Goal: Task Accomplishment & Management: Check status

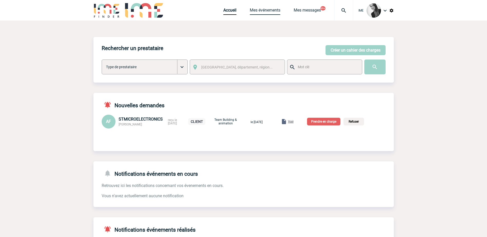
click at [259, 10] on link "Mes événements" at bounding box center [265, 11] width 31 height 7
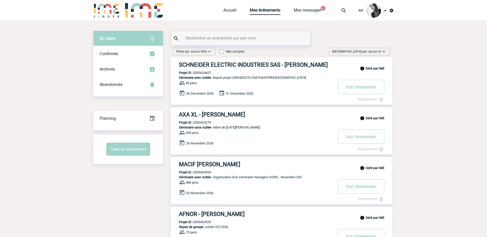
drag, startPoint x: 374, startPoint y: 51, endPoint x: 375, endPoint y: 54, distance: 3.7
click at [375, 54] on div "Trier par : Aucun tri Aucun tri Date d'événement Date d'événement Date demande …" at bounding box center [359, 52] width 61 height 8
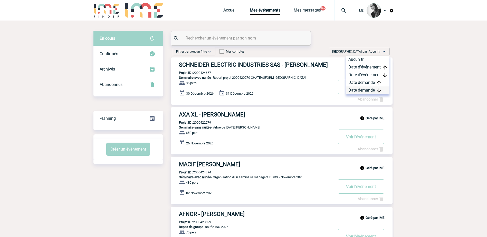
click at [371, 92] on div "Date demande" at bounding box center [368, 91] width 44 height 8
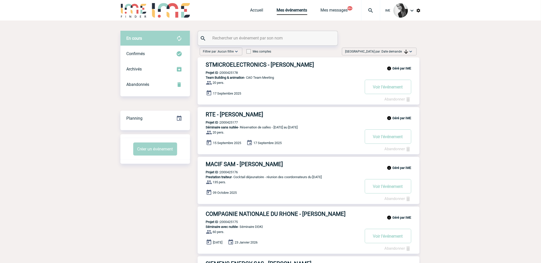
click at [233, 37] on input "text" at bounding box center [268, 37] width 114 height 7
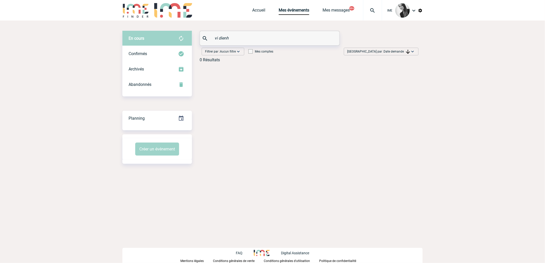
click at [219, 35] on input "vi dienh" at bounding box center [270, 37] width 114 height 7
click at [242, 40] on input "vu dienh" at bounding box center [270, 37] width 114 height 7
drag, startPoint x: 235, startPoint y: 41, endPoint x: 193, endPoint y: 37, distance: 42.5
click at [193, 37] on div "En cours En cours Confirmés Archivés Abandonnés En cours Confirmés Archivés Aba…" at bounding box center [272, 49] width 300 height 36
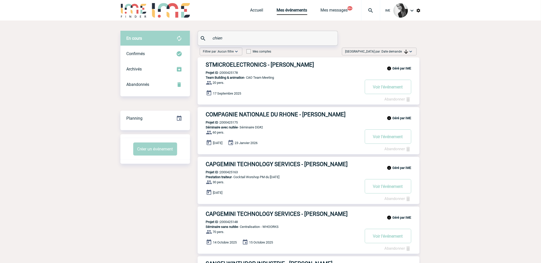
drag, startPoint x: 238, startPoint y: 36, endPoint x: 184, endPoint y: 29, distance: 54.1
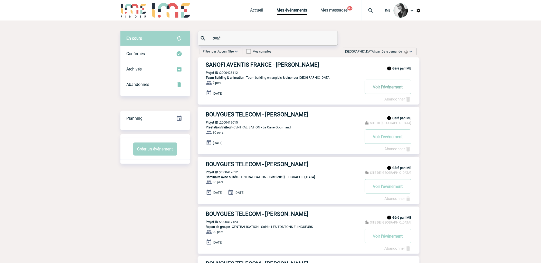
type input "dinh"
click at [377, 85] on button "Voir l'événement" at bounding box center [388, 87] width 46 height 14
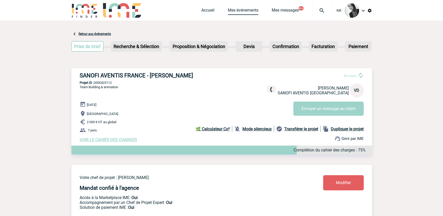
click at [249, 9] on link "Mes événements" at bounding box center [243, 11] width 31 height 7
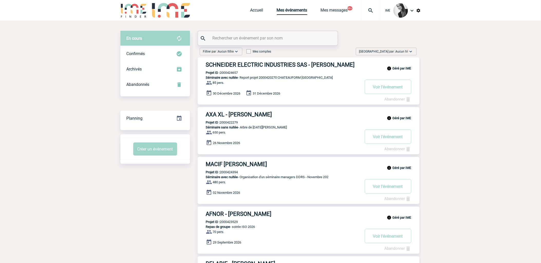
click at [402, 50] on span "Aucun tri" at bounding box center [402, 52] width 13 height 4
click at [409, 88] on div "Date demande" at bounding box center [395, 91] width 44 height 8
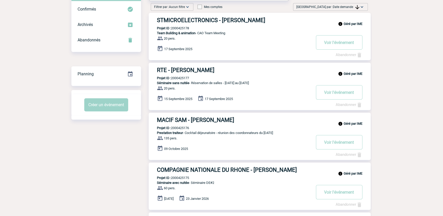
scroll to position [46, 0]
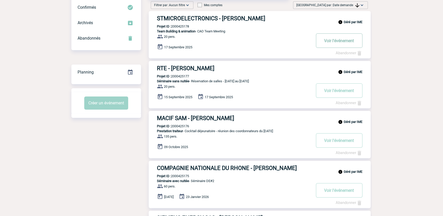
click at [344, 39] on button "Voir l'événement" at bounding box center [339, 40] width 46 height 14
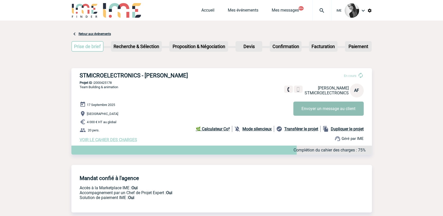
click at [307, 108] on button "Envoyer un message au client" at bounding box center [328, 108] width 70 height 14
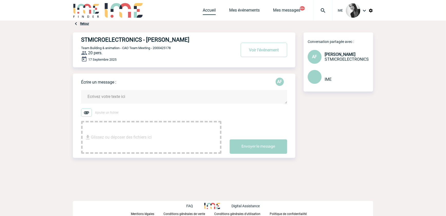
click at [206, 14] on link "Accueil" at bounding box center [209, 11] width 13 height 7
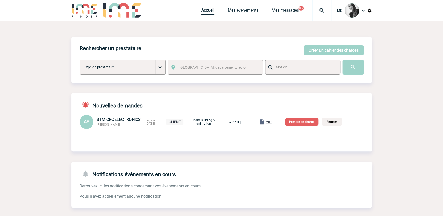
click at [206, 13] on link "Accueil" at bounding box center [207, 11] width 13 height 7
click at [240, 13] on link "Mes événements" at bounding box center [243, 11] width 31 height 7
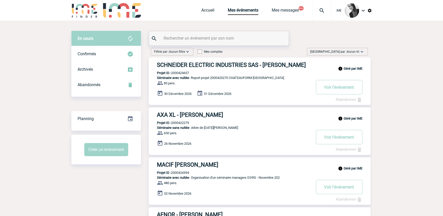
click at [356, 50] on span "Aucun tri" at bounding box center [353, 52] width 13 height 4
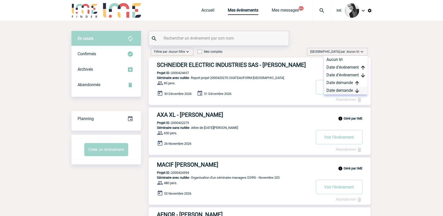
click at [344, 92] on div "Date demande" at bounding box center [346, 91] width 44 height 8
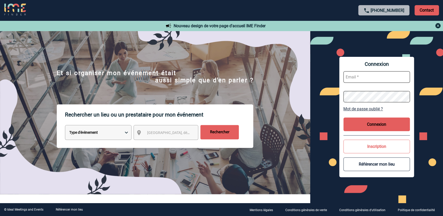
type input "[EMAIL_ADDRESS][DOMAIN_NAME]"
click at [365, 128] on button "Connexion" at bounding box center [376, 124] width 67 height 14
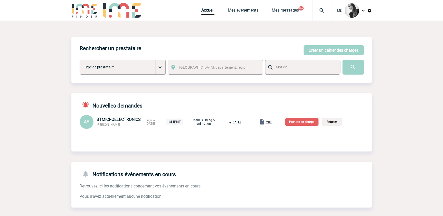
click at [272, 123] on span "Voir" at bounding box center [269, 122] width 6 height 4
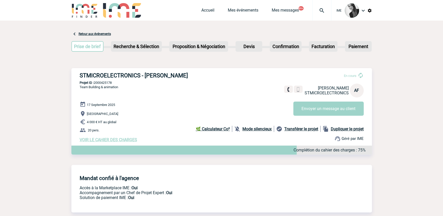
click at [90, 140] on span "VOIR LE CAHIER DES CHARGES" at bounding box center [109, 139] width 58 height 5
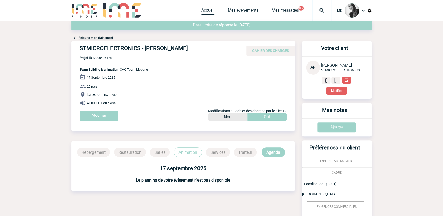
click at [209, 12] on link "Accueil" at bounding box center [207, 11] width 13 height 7
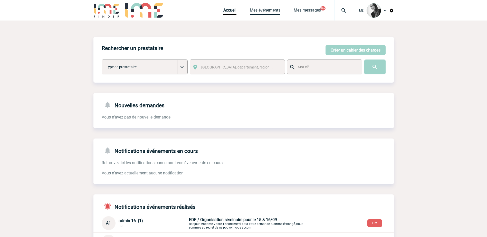
click at [270, 9] on link "Mes événements" at bounding box center [265, 11] width 31 height 7
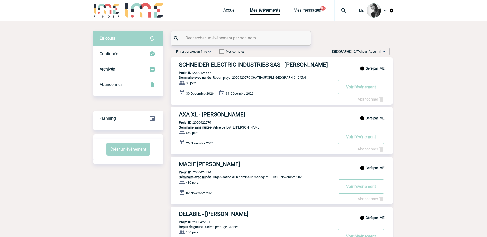
click at [374, 50] on span "Aucun tri" at bounding box center [375, 52] width 13 height 4
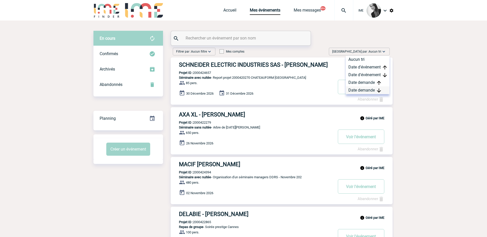
click at [368, 88] on div "Date demande" at bounding box center [368, 91] width 44 height 8
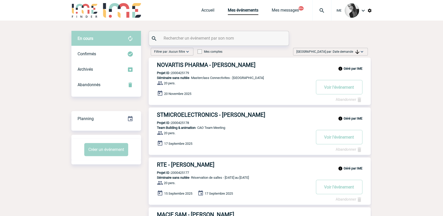
click at [349, 50] on span "Date demande" at bounding box center [346, 52] width 26 height 4
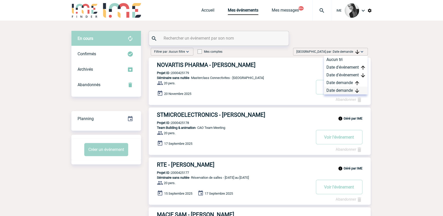
click at [343, 89] on div "Date demande" at bounding box center [346, 91] width 44 height 8
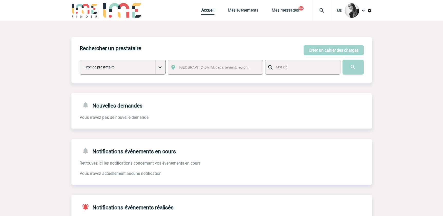
click at [210, 10] on link "Accueil" at bounding box center [207, 11] width 13 height 7
click at [244, 8] on link "Mes événements" at bounding box center [243, 11] width 31 height 7
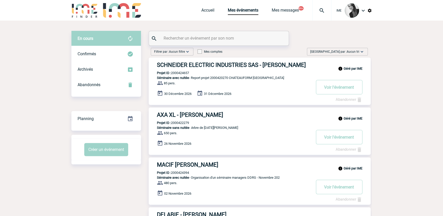
click at [174, 41] on input "text" at bounding box center [219, 37] width 114 height 7
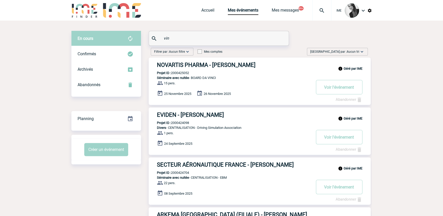
drag, startPoint x: 158, startPoint y: 34, endPoint x: 148, endPoint y: 32, distance: 9.8
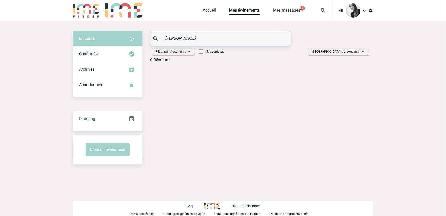
click at [180, 38] on input "vu dinh" at bounding box center [221, 37] width 114 height 7
click at [108, 51] on div "Confirmés" at bounding box center [108, 53] width 70 height 15
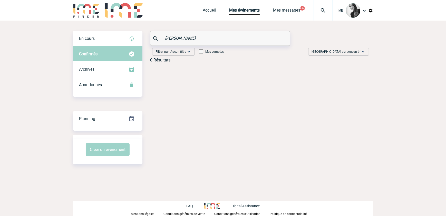
click at [169, 39] on input "vu dinh" at bounding box center [221, 37] width 114 height 7
drag, startPoint x: 171, startPoint y: 39, endPoint x: 160, endPoint y: 37, distance: 11.3
click at [160, 37] on div "vu dinh" at bounding box center [220, 38] width 140 height 14
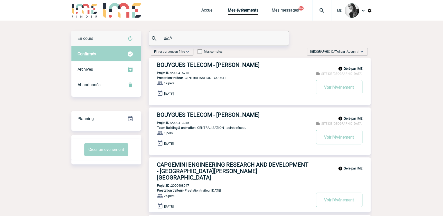
type input "dinh"
click at [97, 34] on div "En cours" at bounding box center [106, 38] width 70 height 15
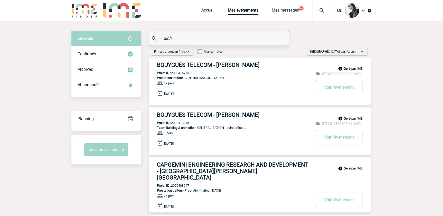
click at [162, 39] on input "dinh" at bounding box center [219, 37] width 114 height 7
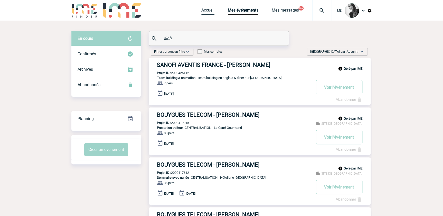
click at [210, 9] on link "Accueil" at bounding box center [207, 11] width 13 height 7
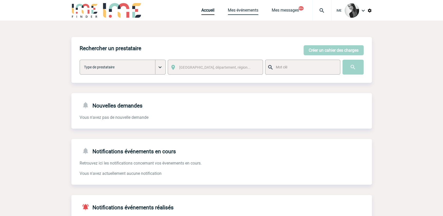
click at [246, 13] on link "Mes événements" at bounding box center [243, 11] width 31 height 7
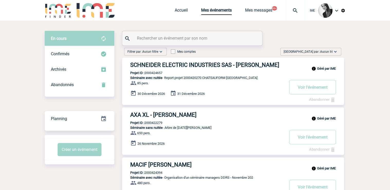
click at [330, 53] on span "Aucun tri" at bounding box center [326, 52] width 13 height 4
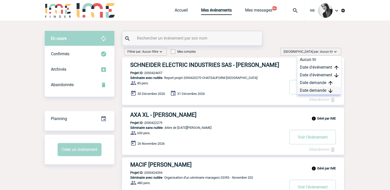
click at [318, 92] on div "Date demande" at bounding box center [319, 91] width 44 height 8
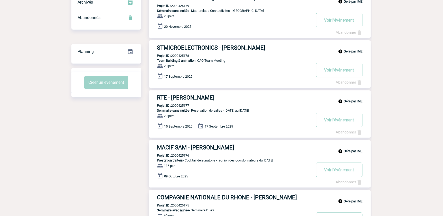
scroll to position [23, 0]
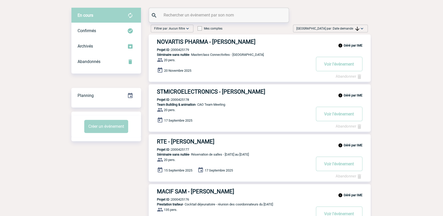
click at [352, 27] on span "Date demande" at bounding box center [346, 29] width 26 height 4
click at [339, 64] on div "Date demande" at bounding box center [346, 67] width 44 height 8
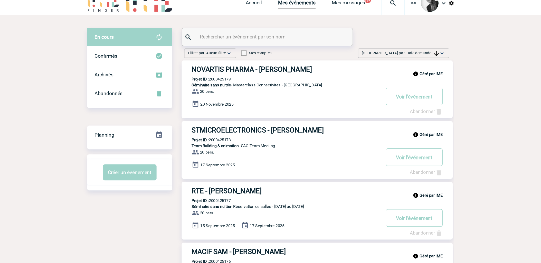
scroll to position [0, 0]
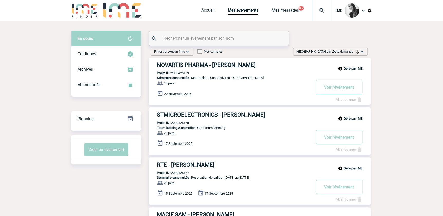
click at [348, 53] on span "Date demande" at bounding box center [346, 52] width 26 height 4
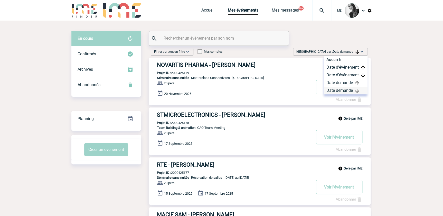
click at [337, 89] on div "Date demande" at bounding box center [346, 91] width 44 height 8
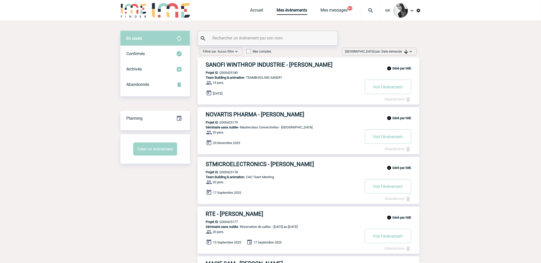
drag, startPoint x: 406, startPoint y: 48, endPoint x: 399, endPoint y: 92, distance: 44.0
click at [406, 49] on div "Trier par : Date demande Aucun tri Date d'événement Date d'événement Date deman…" at bounding box center [379, 52] width 75 height 8
click at [390, 91] on div "Date demande" at bounding box center [395, 91] width 44 height 8
click at [390, 50] on span "Date demande" at bounding box center [395, 52] width 26 height 4
click at [391, 91] on div "Date demande" at bounding box center [395, 91] width 44 height 8
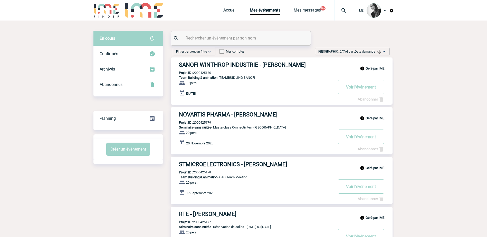
click at [204, 38] on input "text" at bounding box center [241, 37] width 114 height 7
type input "rte"
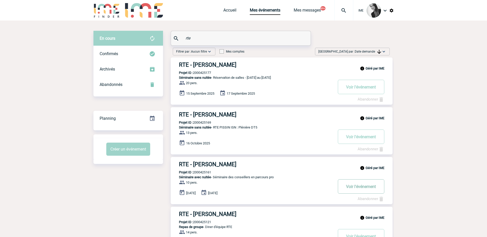
click at [361, 188] on button "Voir l'événement" at bounding box center [361, 186] width 46 height 14
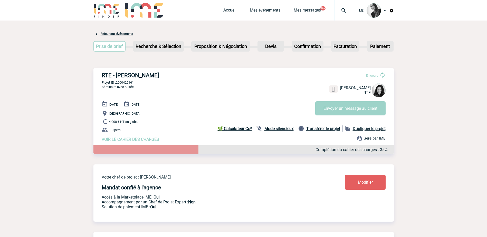
drag, startPoint x: 136, startPoint y: 84, endPoint x: 117, endPoint y: 82, distance: 18.9
click at [117, 82] on p "Projet ID : 2000425161" at bounding box center [243, 83] width 300 height 4
copy p "2000425161"
click at [229, 13] on link "Accueil" at bounding box center [229, 11] width 13 height 7
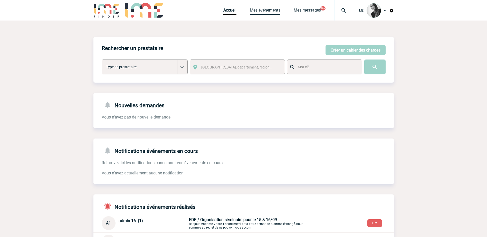
click at [268, 10] on link "Mes événements" at bounding box center [265, 11] width 31 height 7
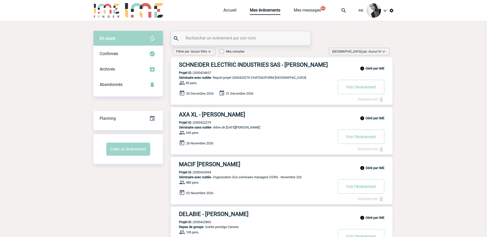
click at [381, 48] on div "Trier par : Aucun tri Aucun tri Date d'événement Date d'événement Date demande …" at bounding box center [359, 52] width 61 height 8
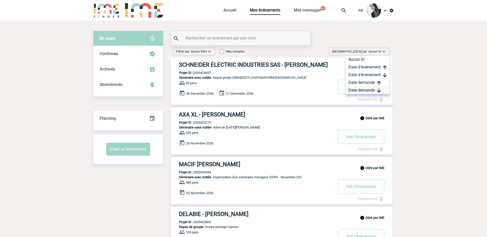
click at [376, 89] on div "Date demande" at bounding box center [368, 91] width 44 height 8
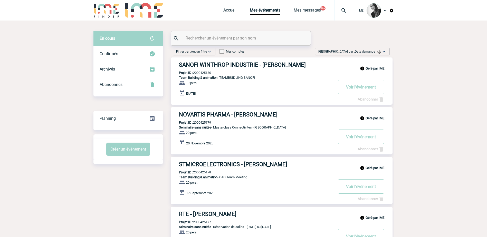
click at [380, 50] on img at bounding box center [379, 52] width 4 height 4
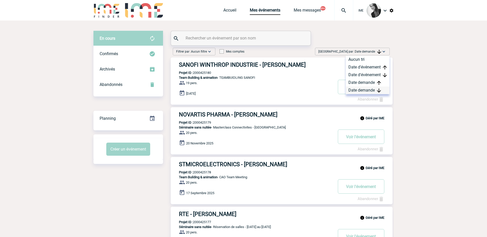
click at [355, 91] on div "Date demande" at bounding box center [368, 91] width 44 height 8
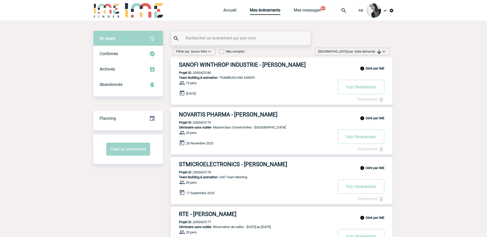
click at [363, 50] on span "Date demande" at bounding box center [368, 52] width 26 height 4
drag, startPoint x: 362, startPoint y: 89, endPoint x: 384, endPoint y: 97, distance: 23.7
click at [362, 89] on div "Date demande" at bounding box center [368, 91] width 44 height 8
